Goal: Transaction & Acquisition: Purchase product/service

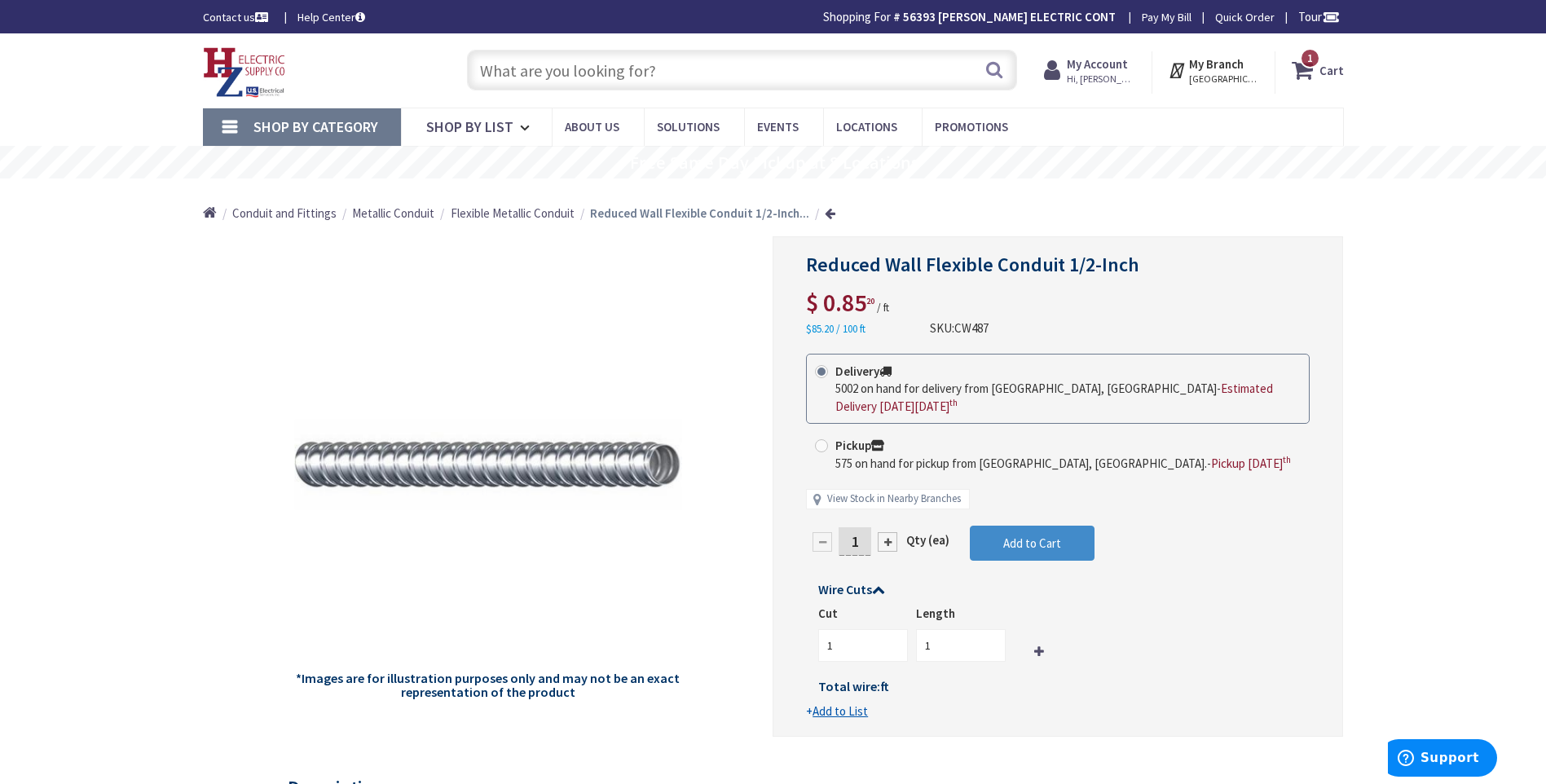
click at [487, 63] on input "text" at bounding box center [742, 70] width 550 height 40
paste input "80704-W"
type input "80704-W"
click at [996, 73] on button "Search" at bounding box center [994, 69] width 21 height 37
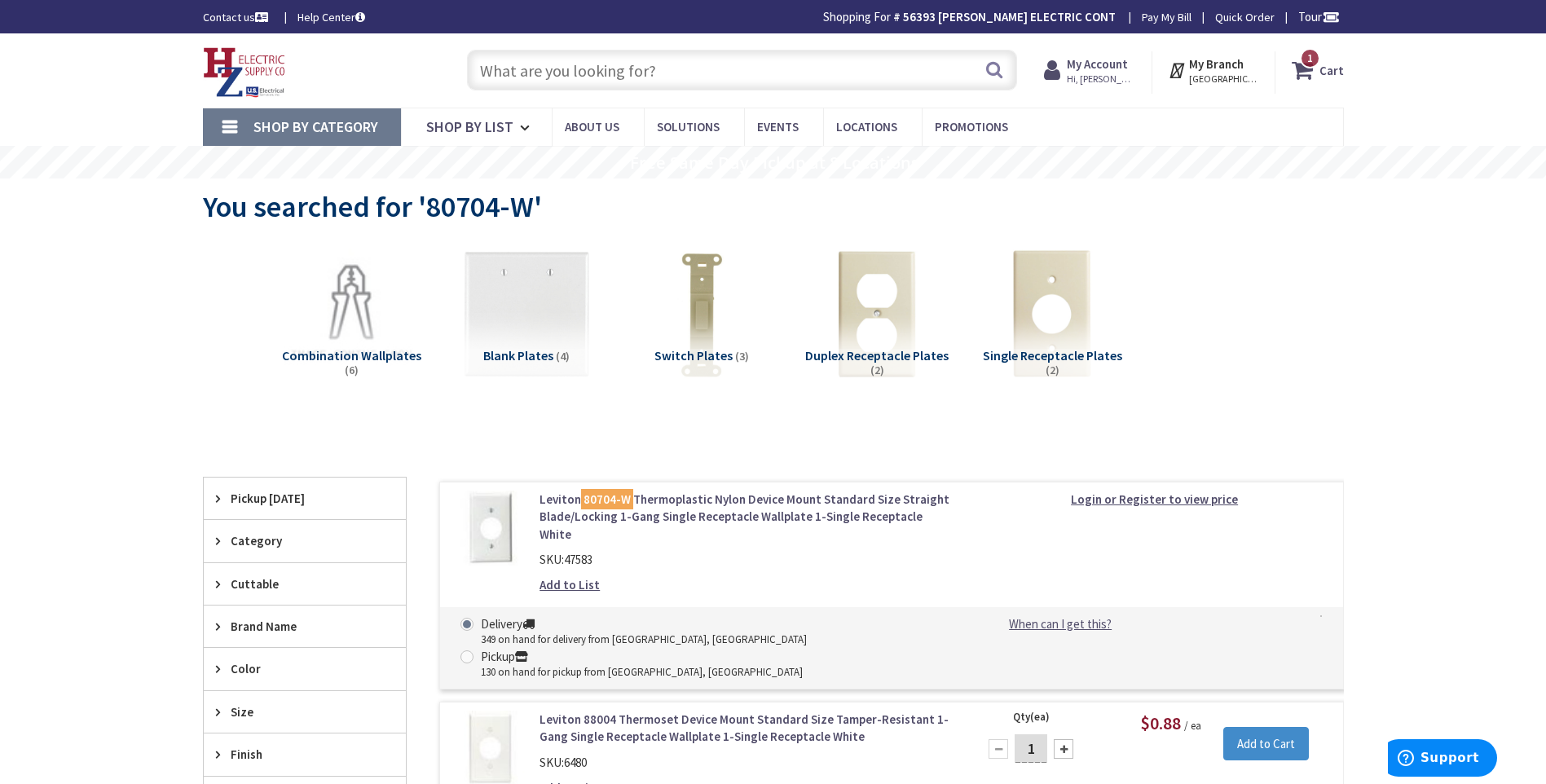
click at [702, 510] on link "Leviton 80704-W Thermoplastic Nylon Device Mount Standard Size Straight Blade/L…" at bounding box center [747, 517] width 415 height 52
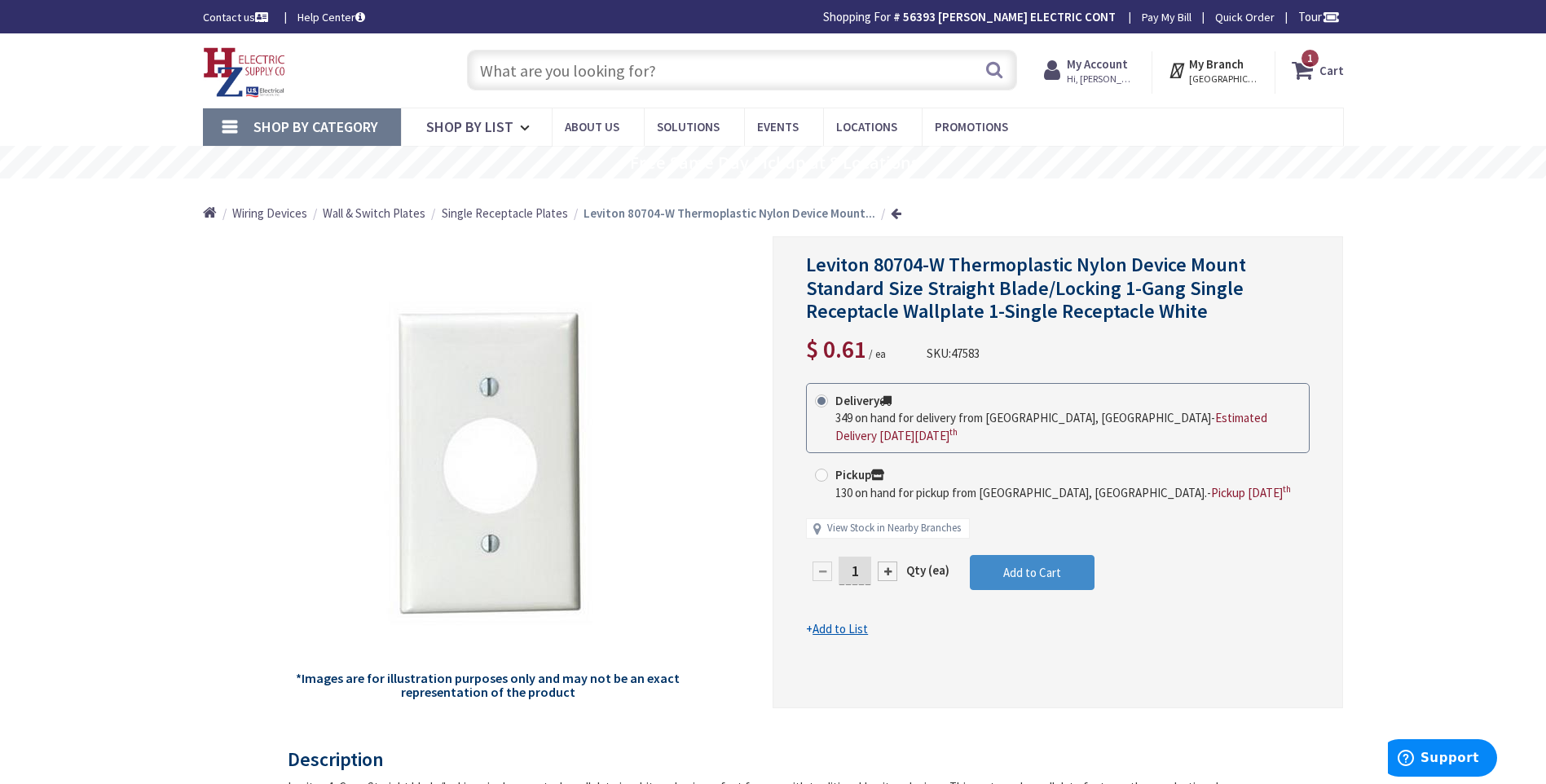
click at [498, 72] on input "text" at bounding box center [742, 70] width 550 height 40
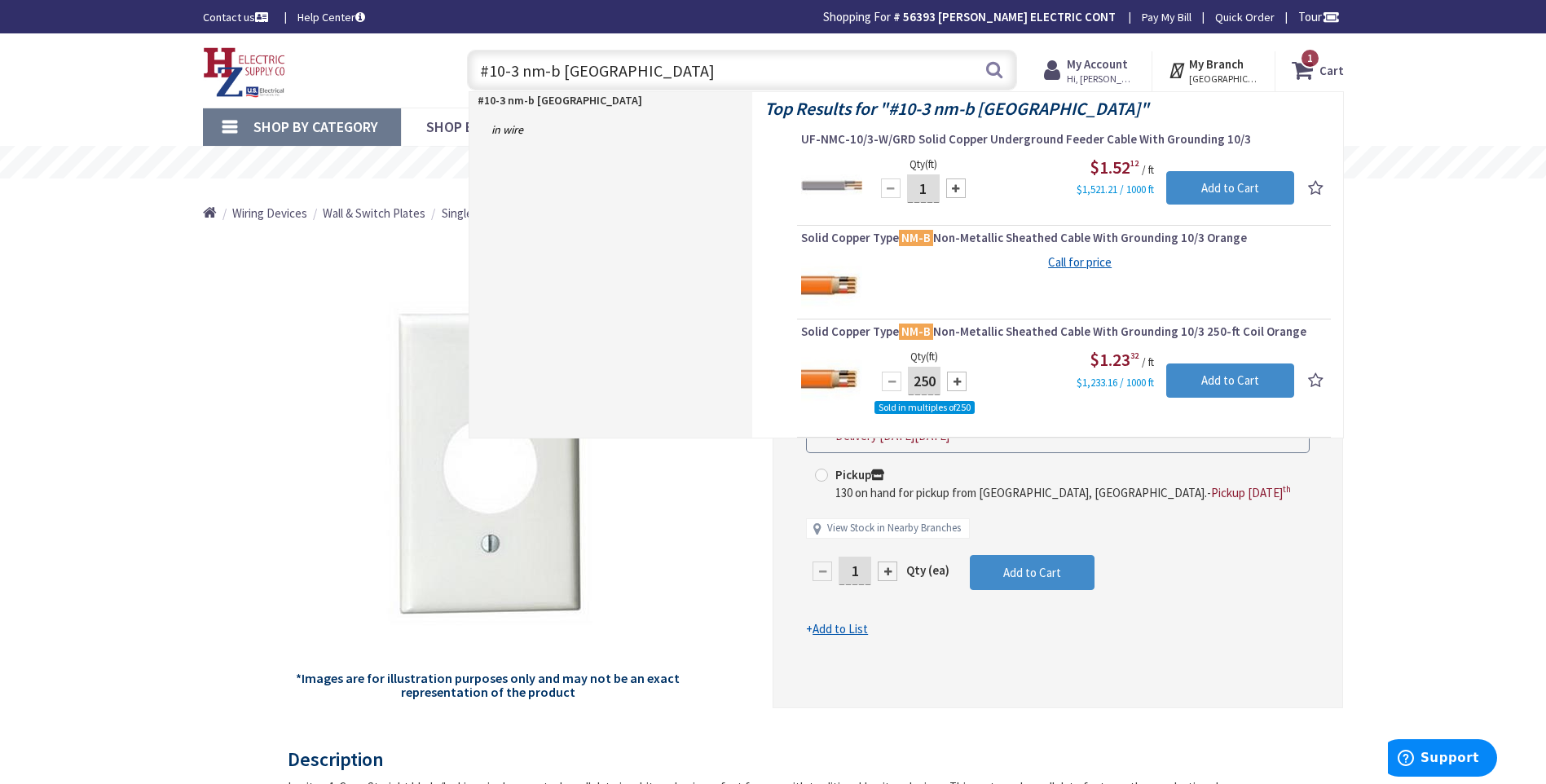
type input "#10-3 nm-b romex"
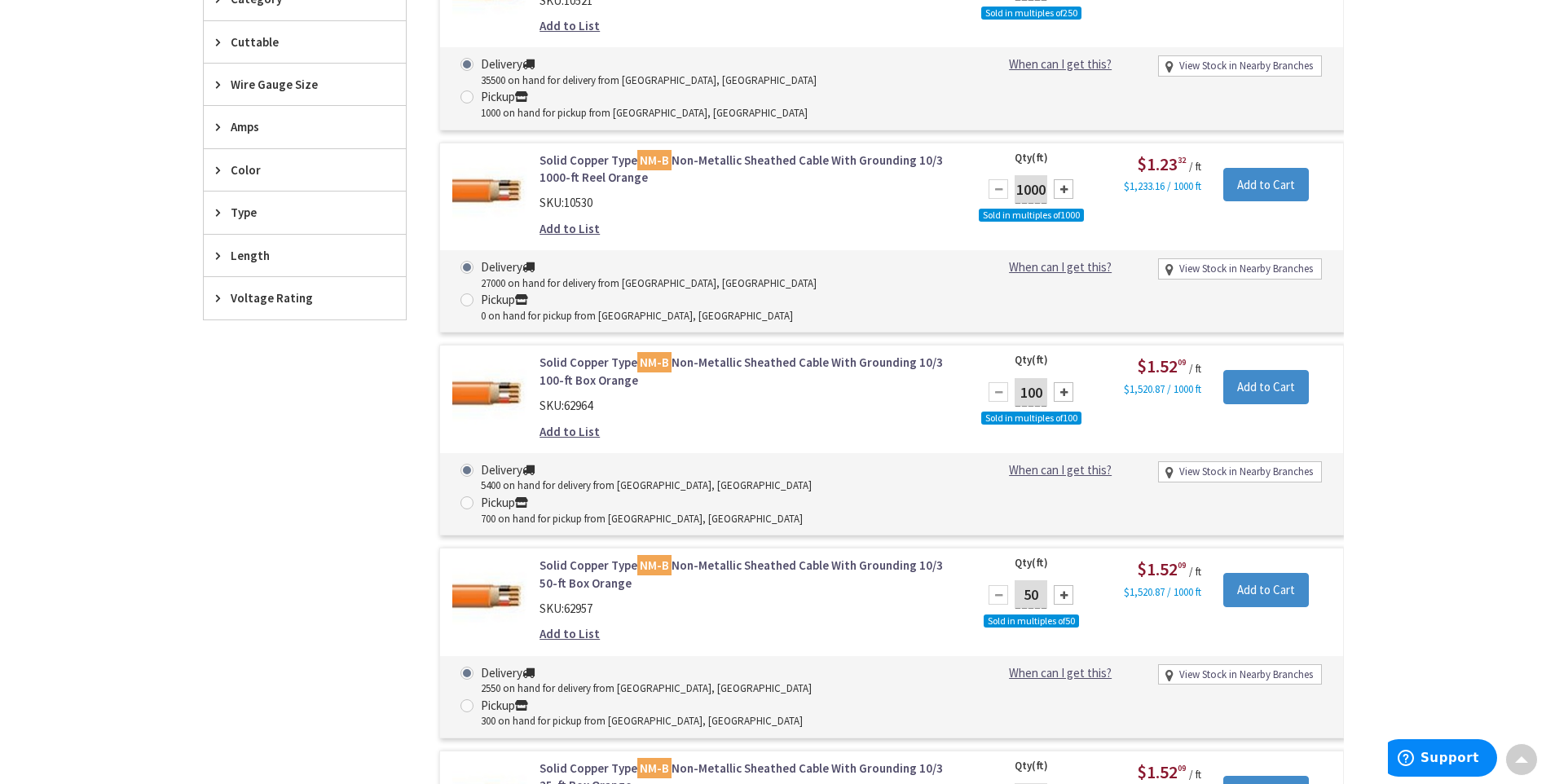
scroll to position [570, 0]
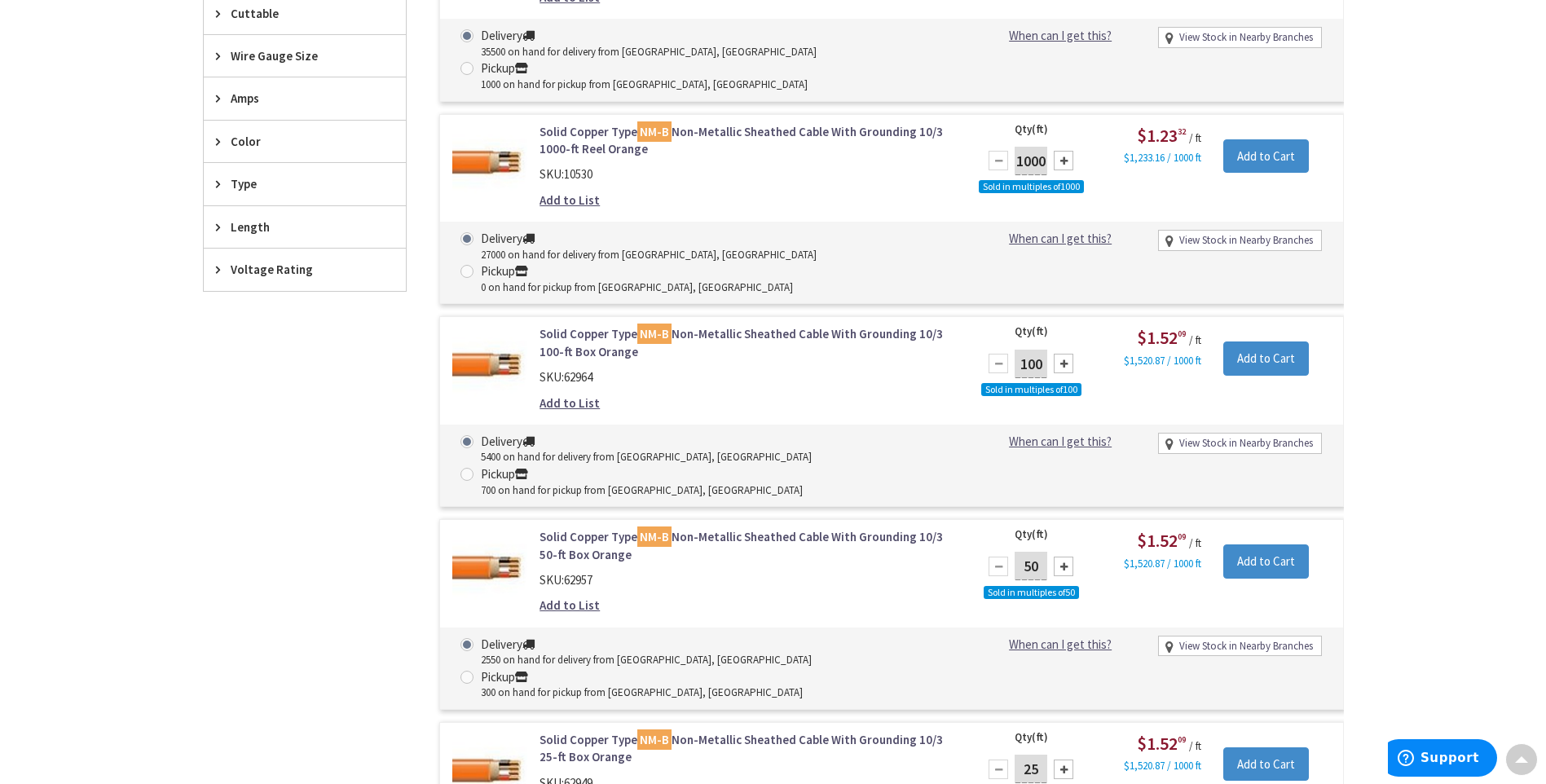
click at [732, 528] on link "Solid Copper Type NM-B Non-Metallic Sheathed Cable With Grounding 10/3 50-ft Bo…" at bounding box center [747, 545] width 415 height 35
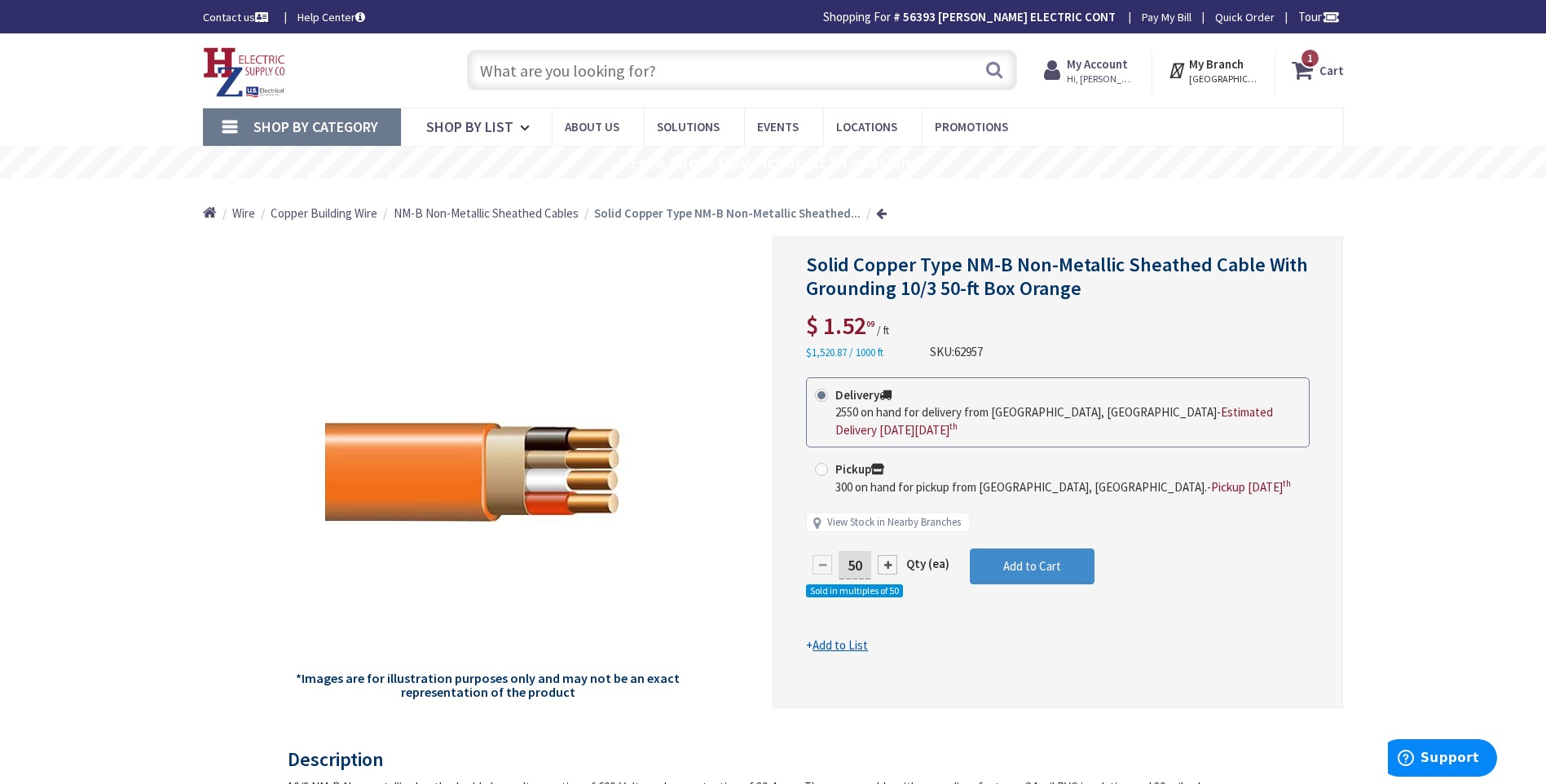
click at [539, 72] on input "text" at bounding box center [742, 70] width 550 height 40
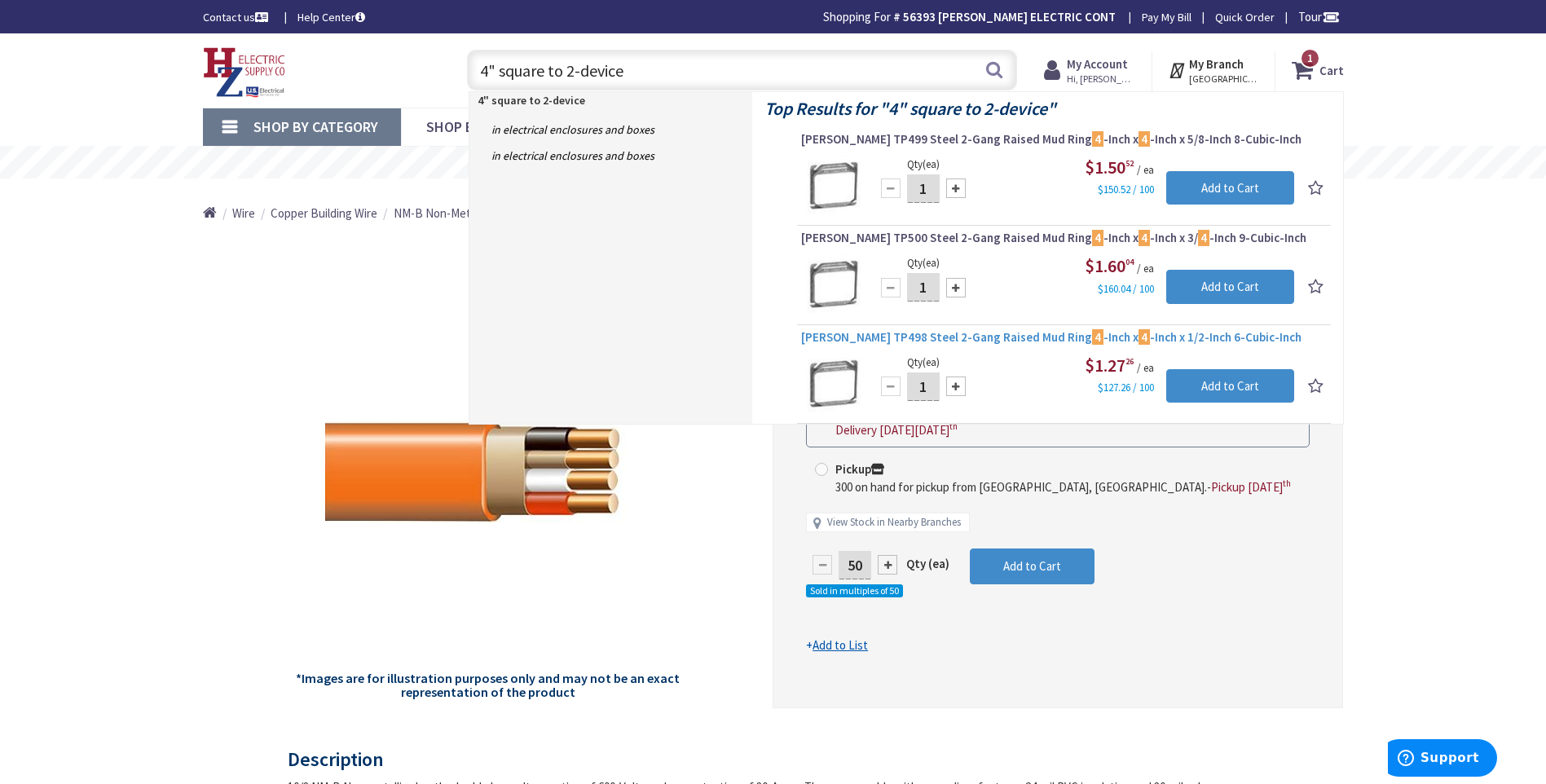
type input "4" square to 2-device"
click at [1001, 333] on span "Crouse-Hinds TP498 Steel 2-Gang Raised Mud Ring 4 -Inch x 4 -Inch x 1/2-Inch 6-…" at bounding box center [1064, 337] width 525 height 16
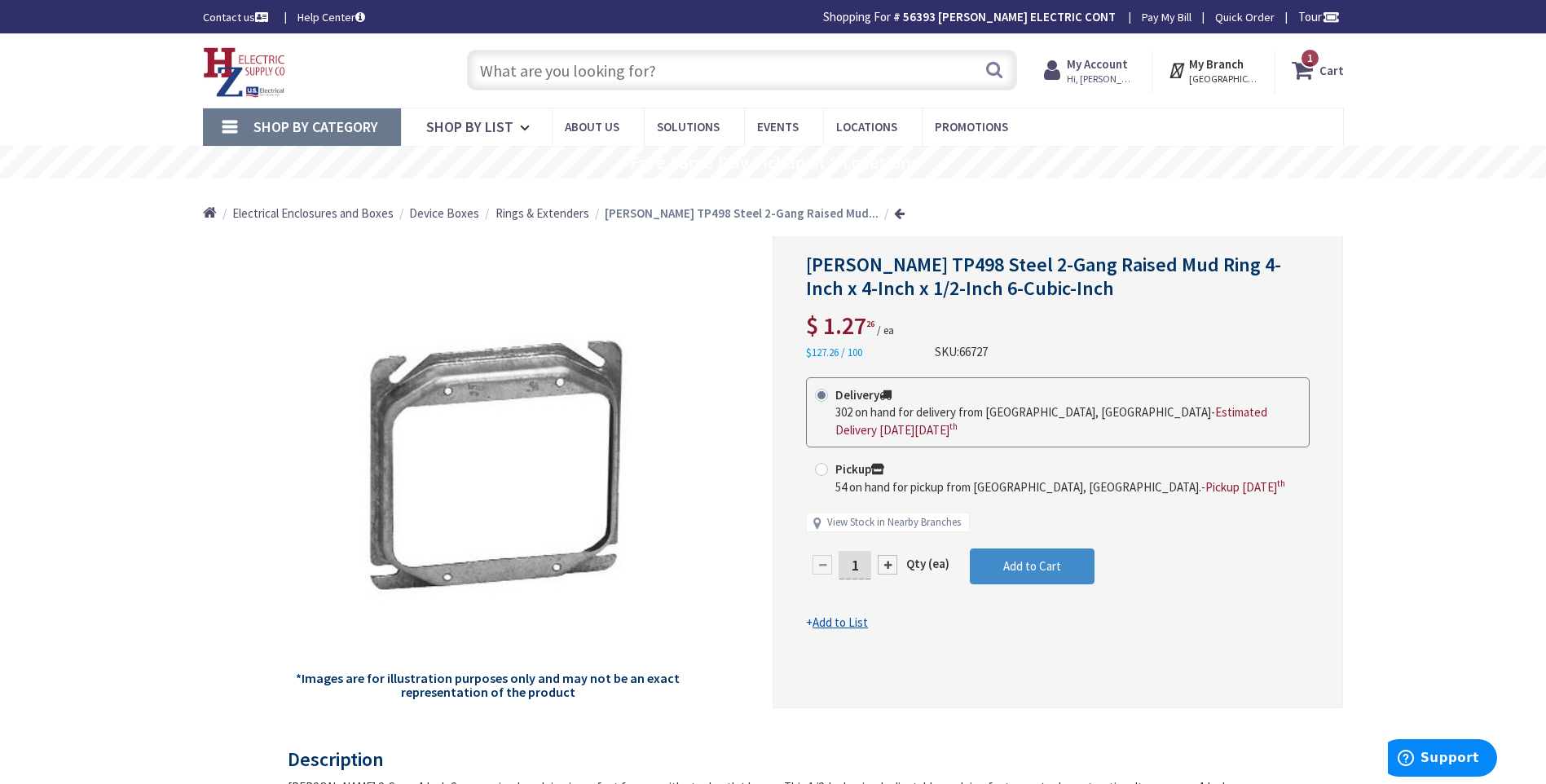
click at [494, 72] on input "text" at bounding box center [742, 70] width 550 height 40
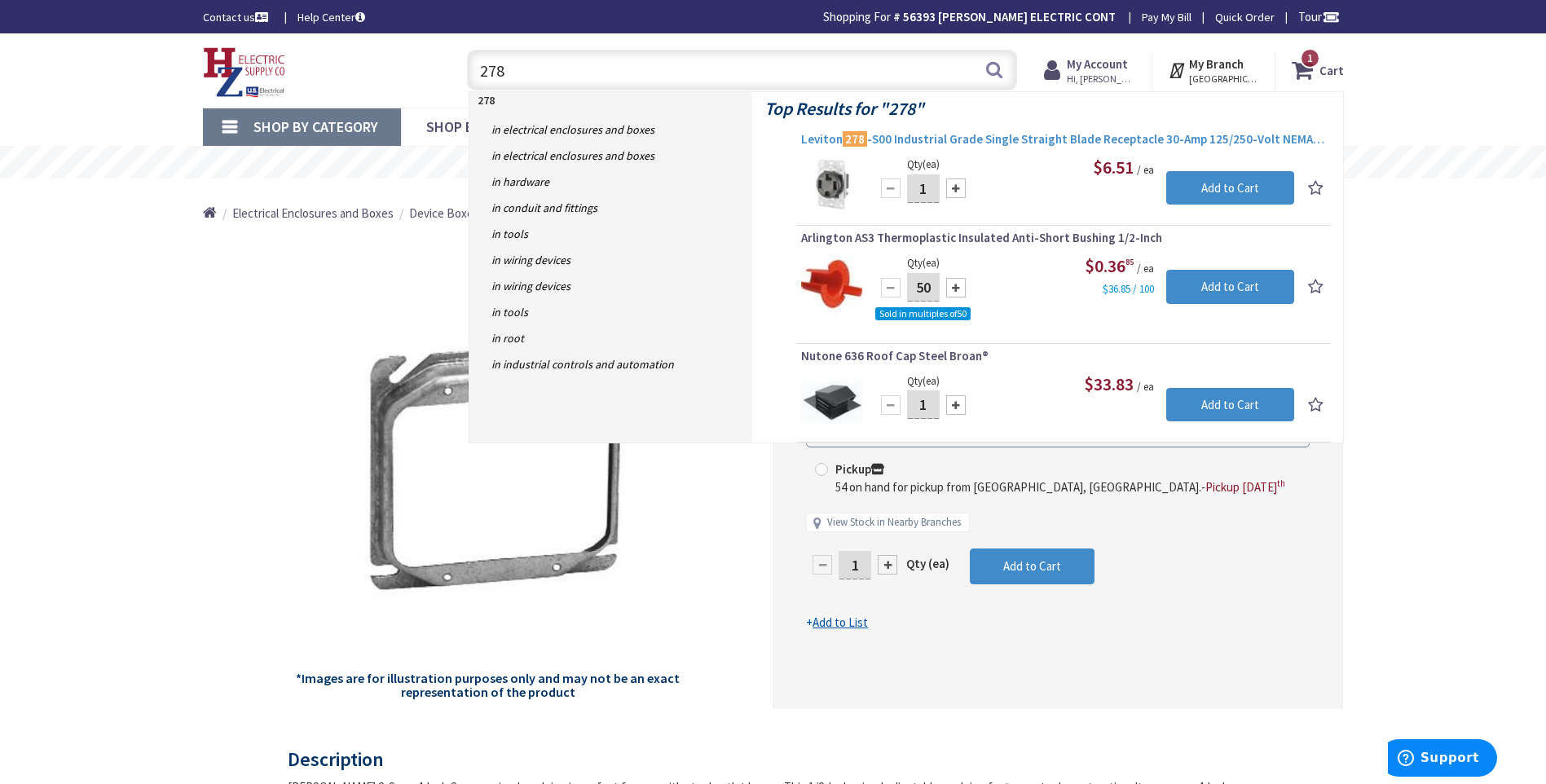
type input "278"
click at [1000, 137] on span "Leviton 278 -S00 Industrial Grade Single Straight Blade Receptacle 30-Amp 125/2…" at bounding box center [1064, 139] width 525 height 16
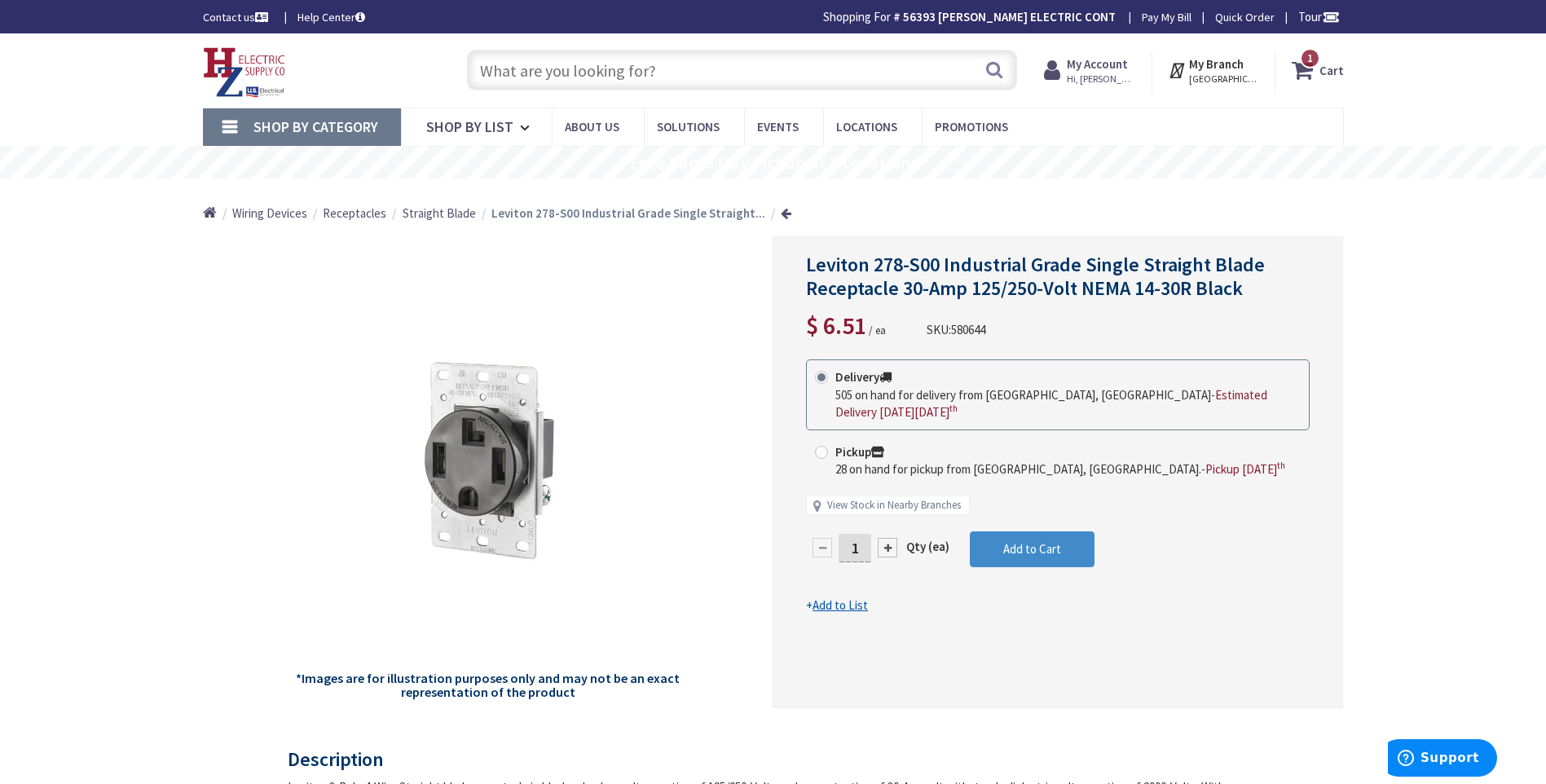
click at [535, 62] on input "text" at bounding box center [742, 70] width 550 height 40
paste input "4934"
type input "4934"
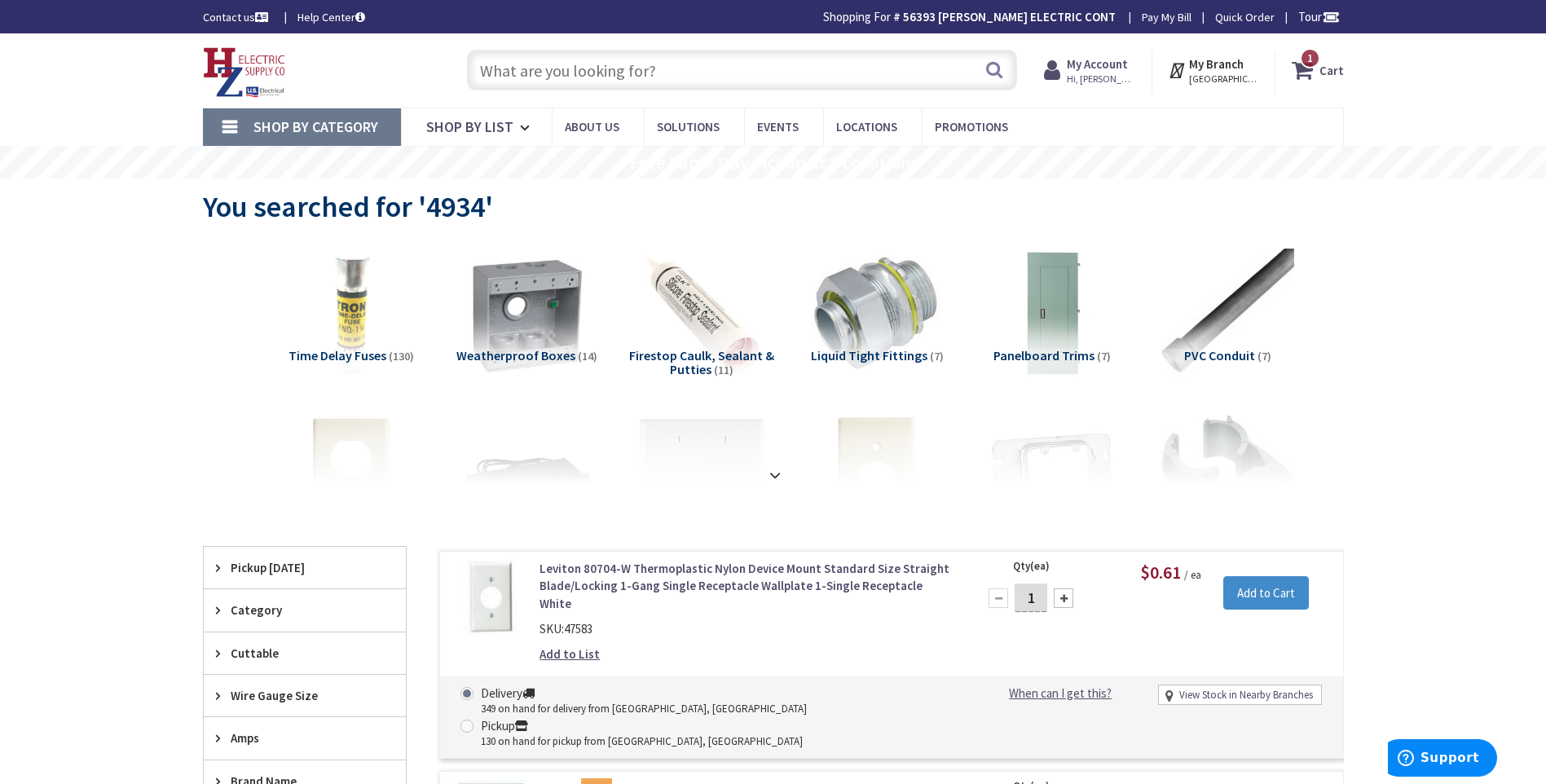
click at [520, 74] on input "text" at bounding box center [742, 70] width 550 height 40
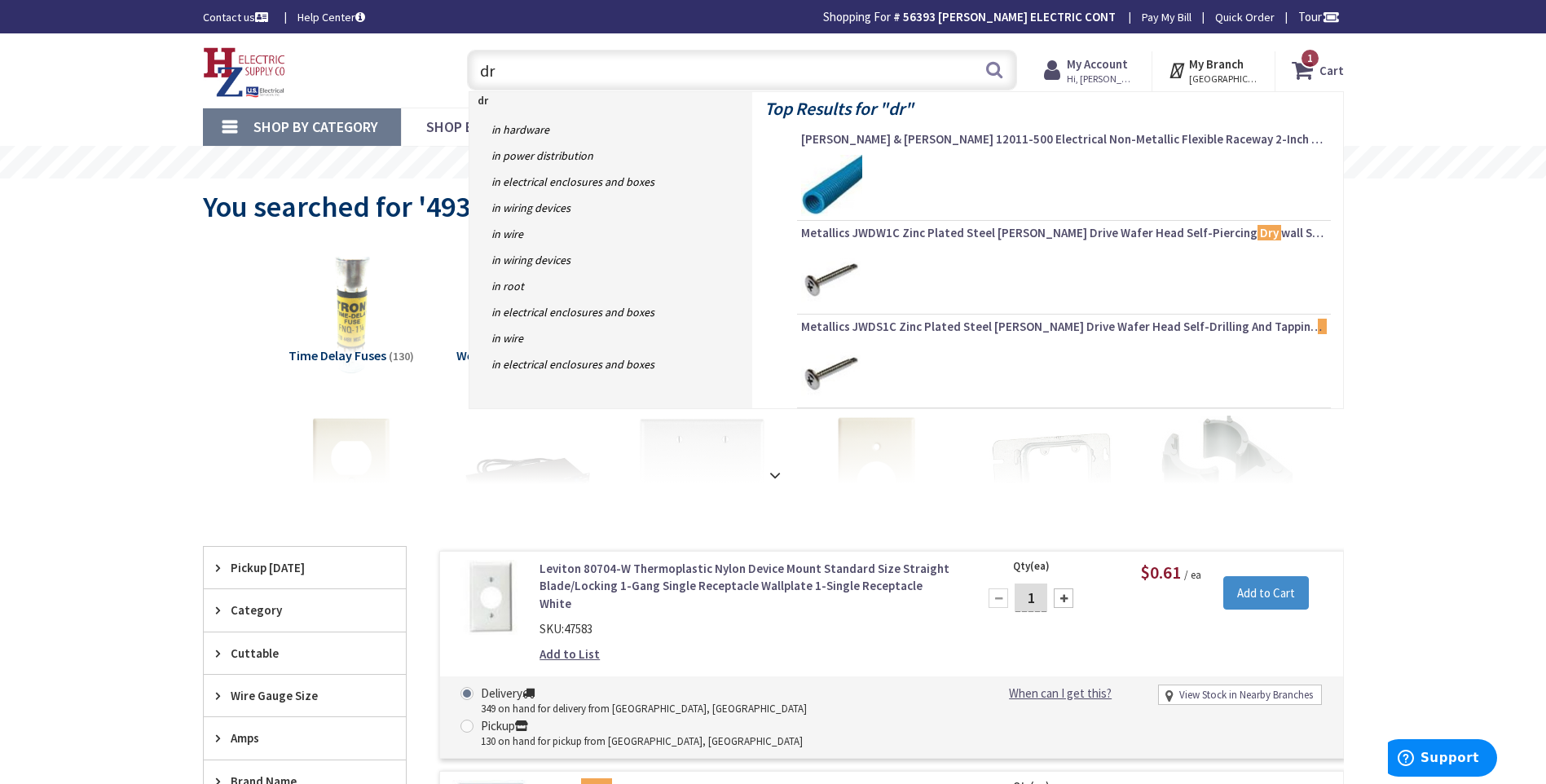
type input "d"
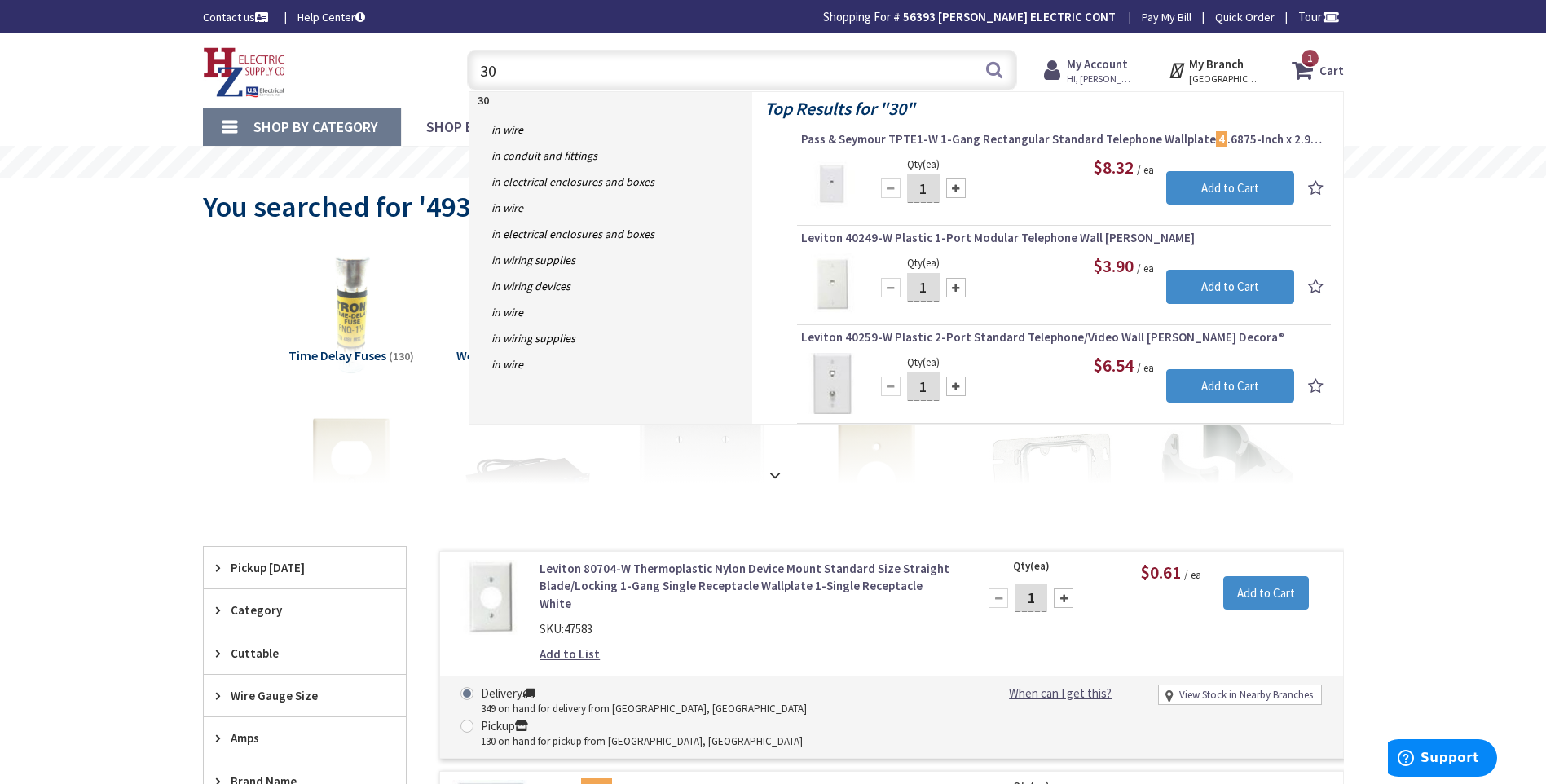
type input "3"
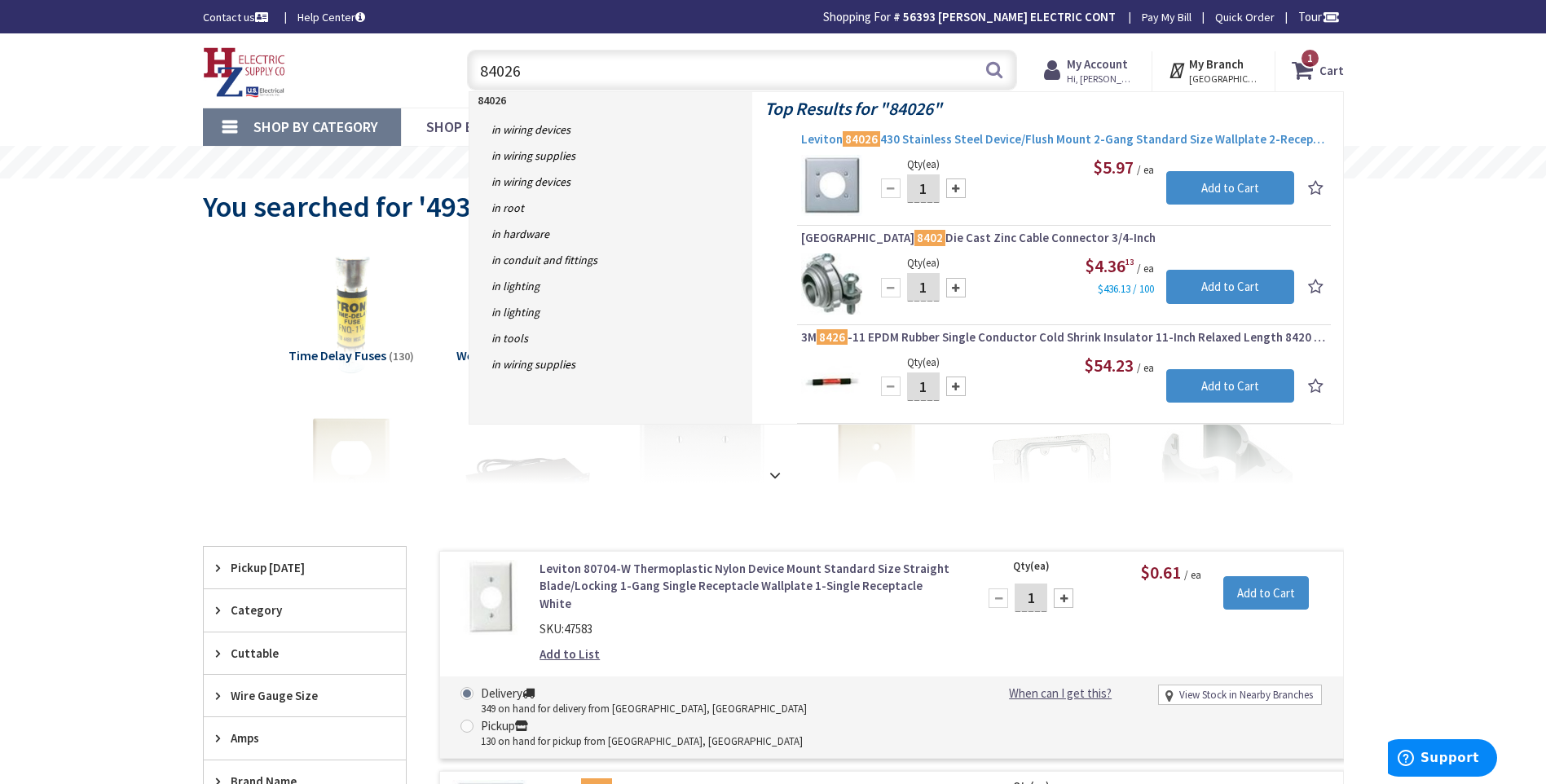
type input "84026"
click at [1001, 136] on span "Leviton 84026 430 Stainless Steel Device/Flush Mount 2-Gang Standard Size Wallp…" at bounding box center [1064, 139] width 525 height 16
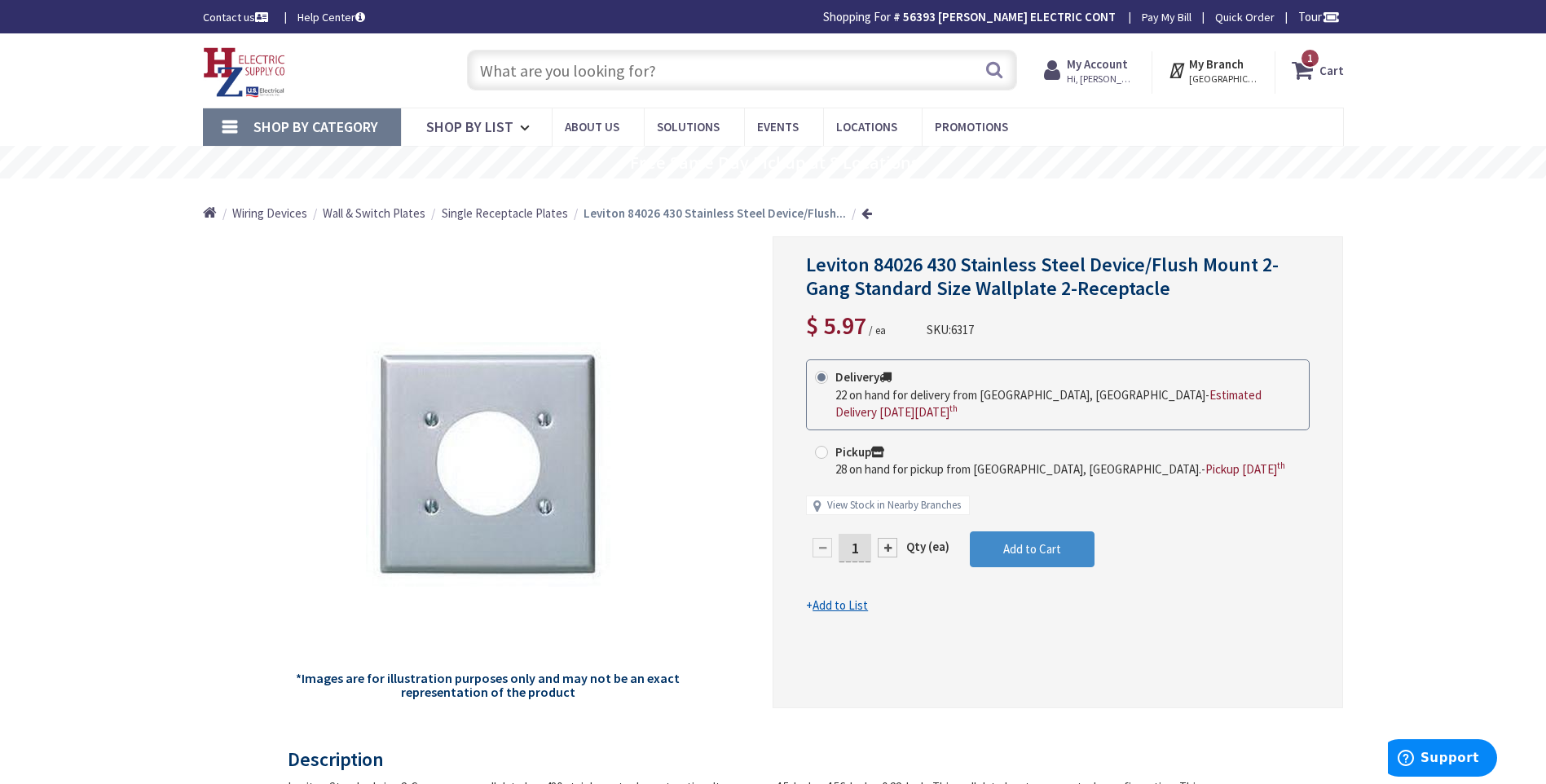
click at [1087, 79] on span "Hi, [PERSON_NAME]" at bounding box center [1102, 79] width 69 height 13
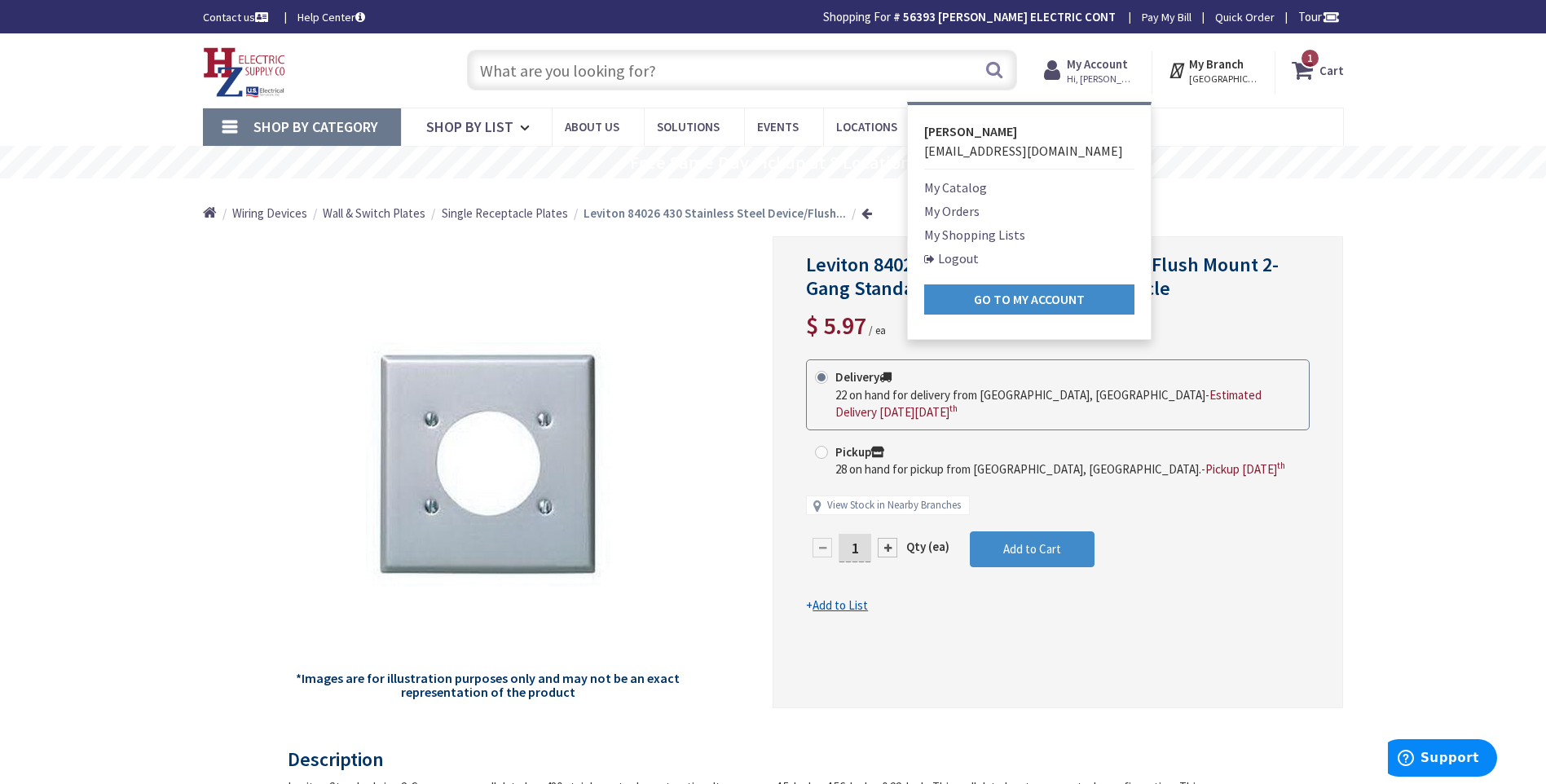
click at [967, 259] on link "Logout" at bounding box center [951, 258] width 55 height 19
